Goal: Check status: Check status

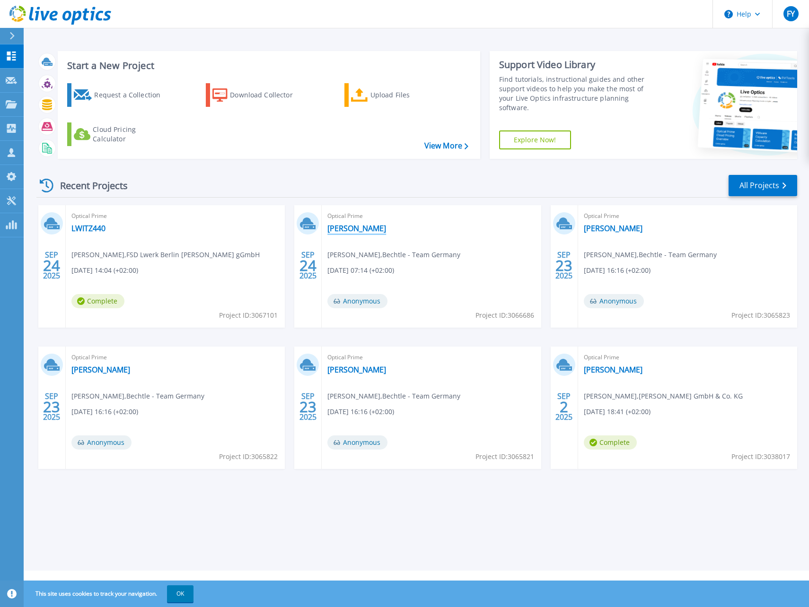
click at [354, 227] on link "[PERSON_NAME]" at bounding box center [356, 228] width 59 height 9
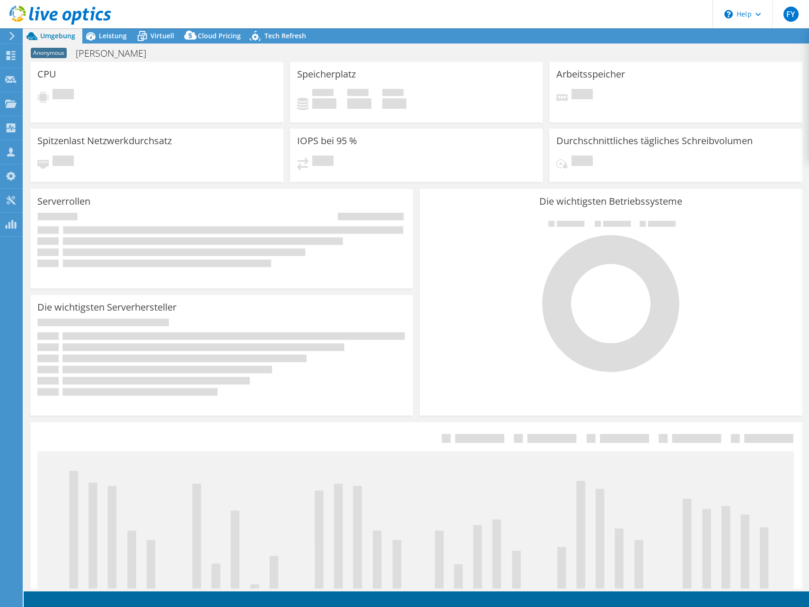
select select "USD"
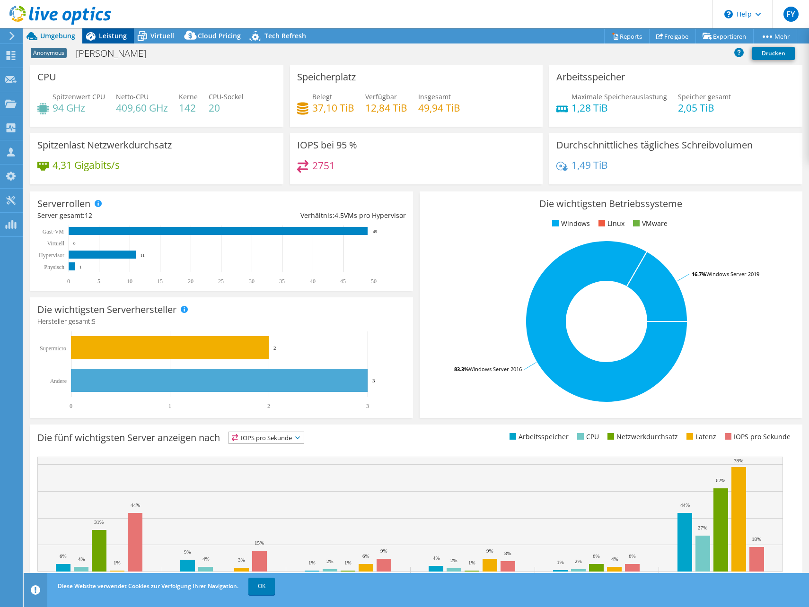
click at [123, 39] on span "Leistung" at bounding box center [113, 35] width 28 height 9
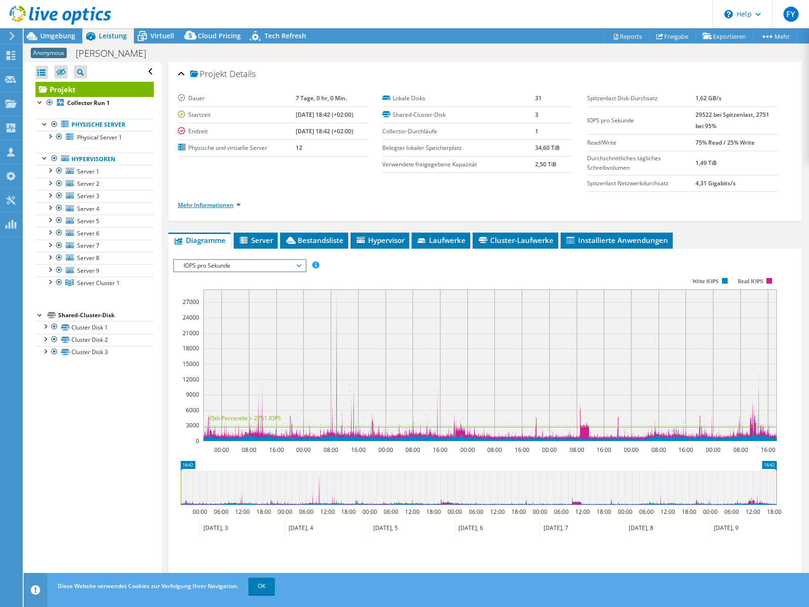
click at [233, 205] on link "Mehr Informationen" at bounding box center [209, 205] width 63 height 8
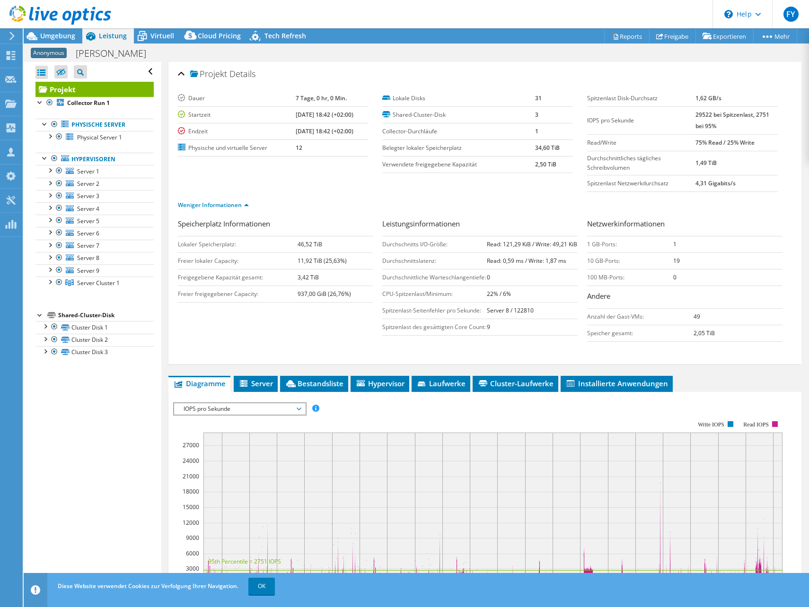
click at [308, 164] on section "[PERSON_NAME] 7 Tage, 0 hr, 0 Min. Startzeit [DATE] 18:42 (+02:00) Endzeit [DAT…" at bounding box center [383, 131] width 410 height 83
drag, startPoint x: 278, startPoint y: 335, endPoint x: 284, endPoint y: 350, distance: 15.3
click at [279, 336] on div "Speicherplatz Informationen Lokaler Speicherplatz: 46,52 TiB [PERSON_NAME] loka…" at bounding box center [485, 283] width 614 height 128
click at [149, 36] on icon at bounding box center [142, 36] width 17 height 17
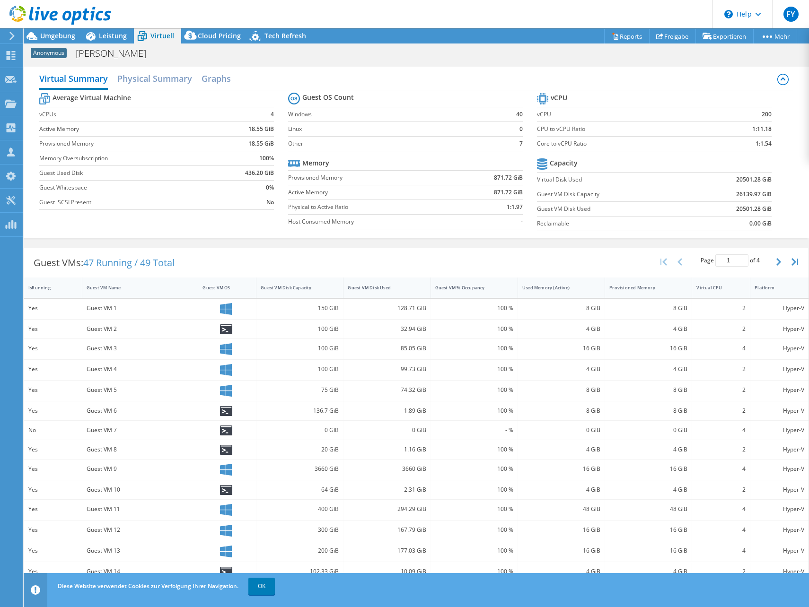
scroll to position [18, 0]
